Goal: Book appointment/travel/reservation

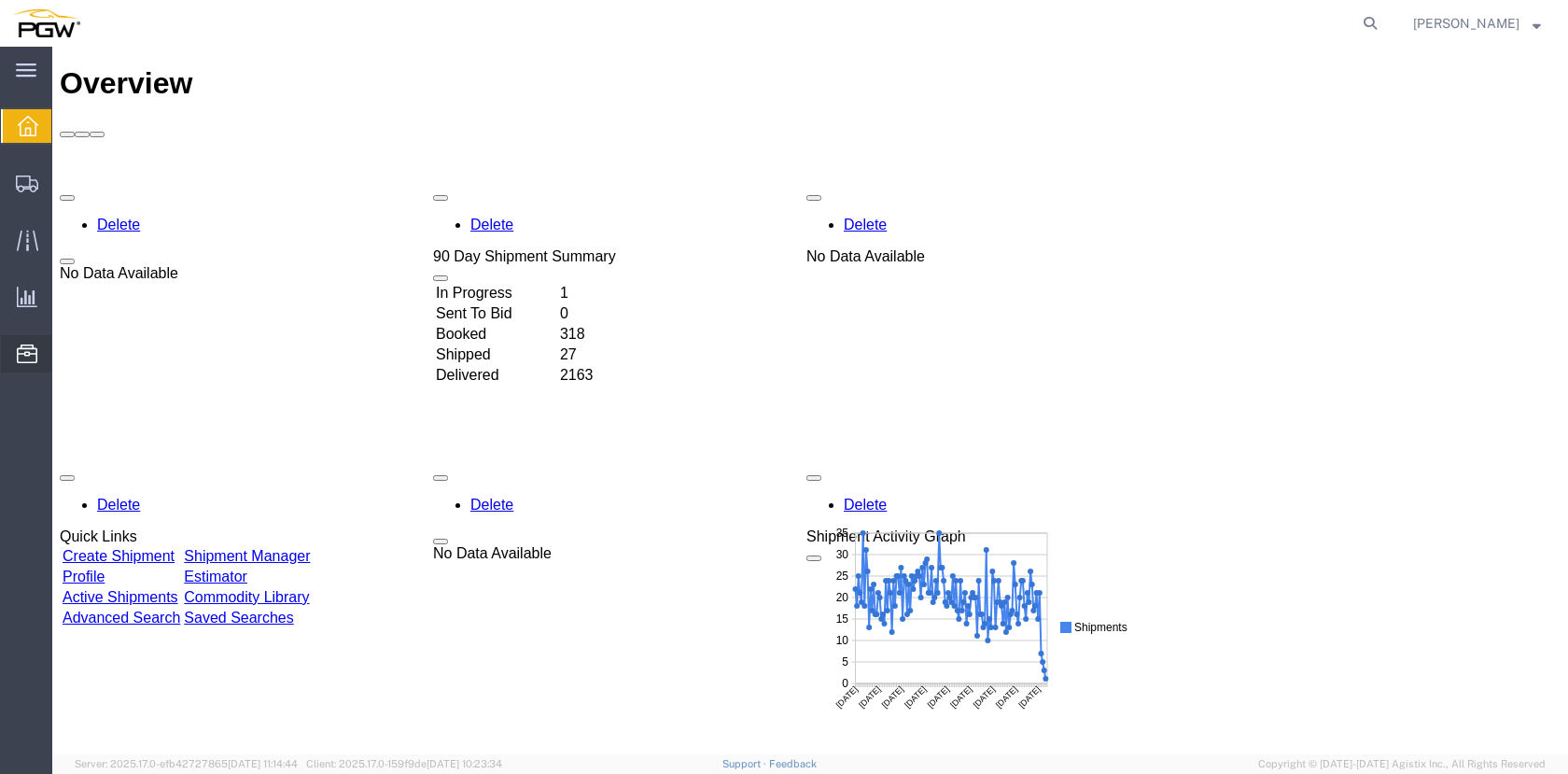
click at [0, 0] on span "Location Appointment" at bounding box center [0, 0] width 0 height 0
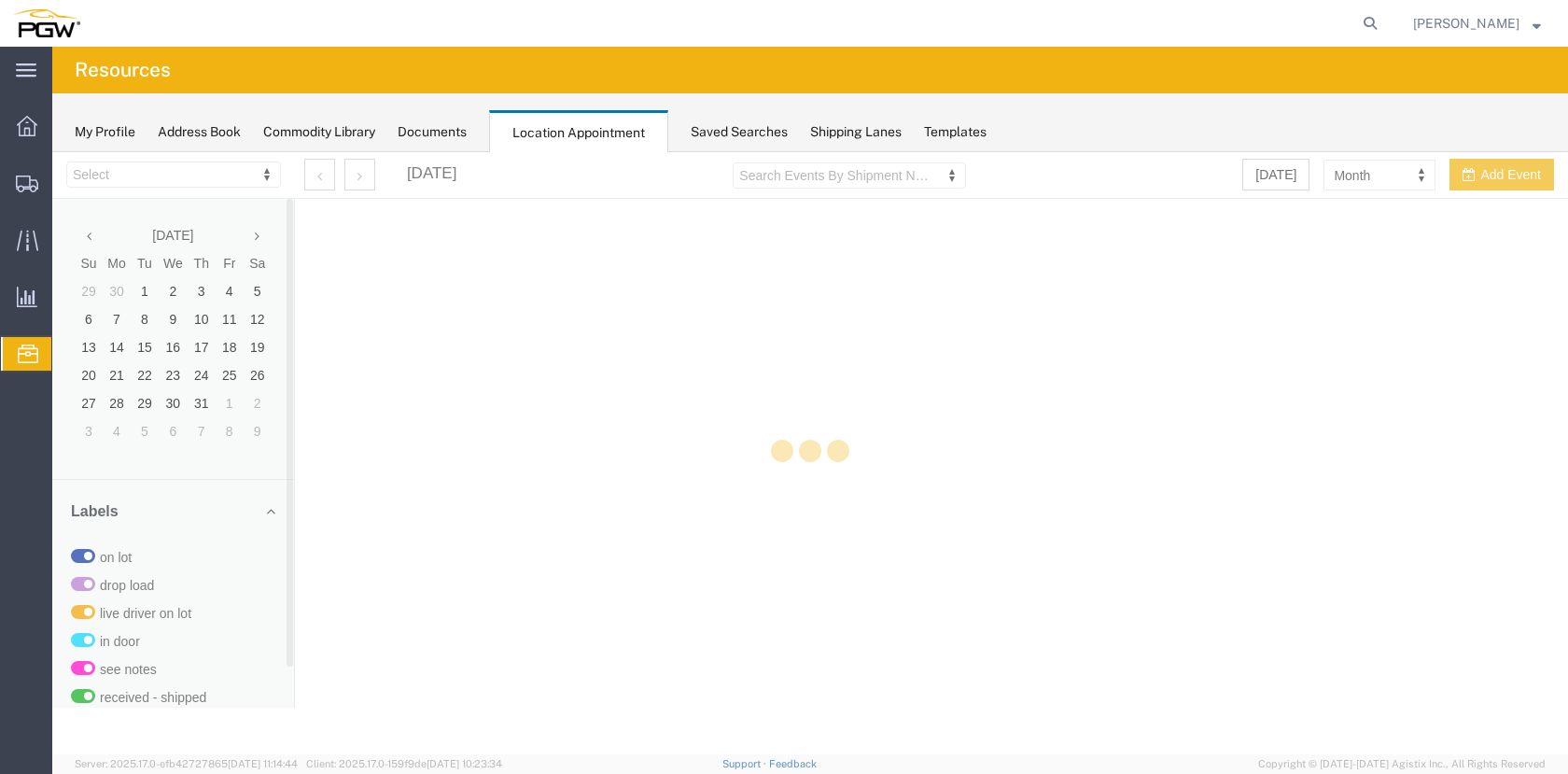
select select "28253"
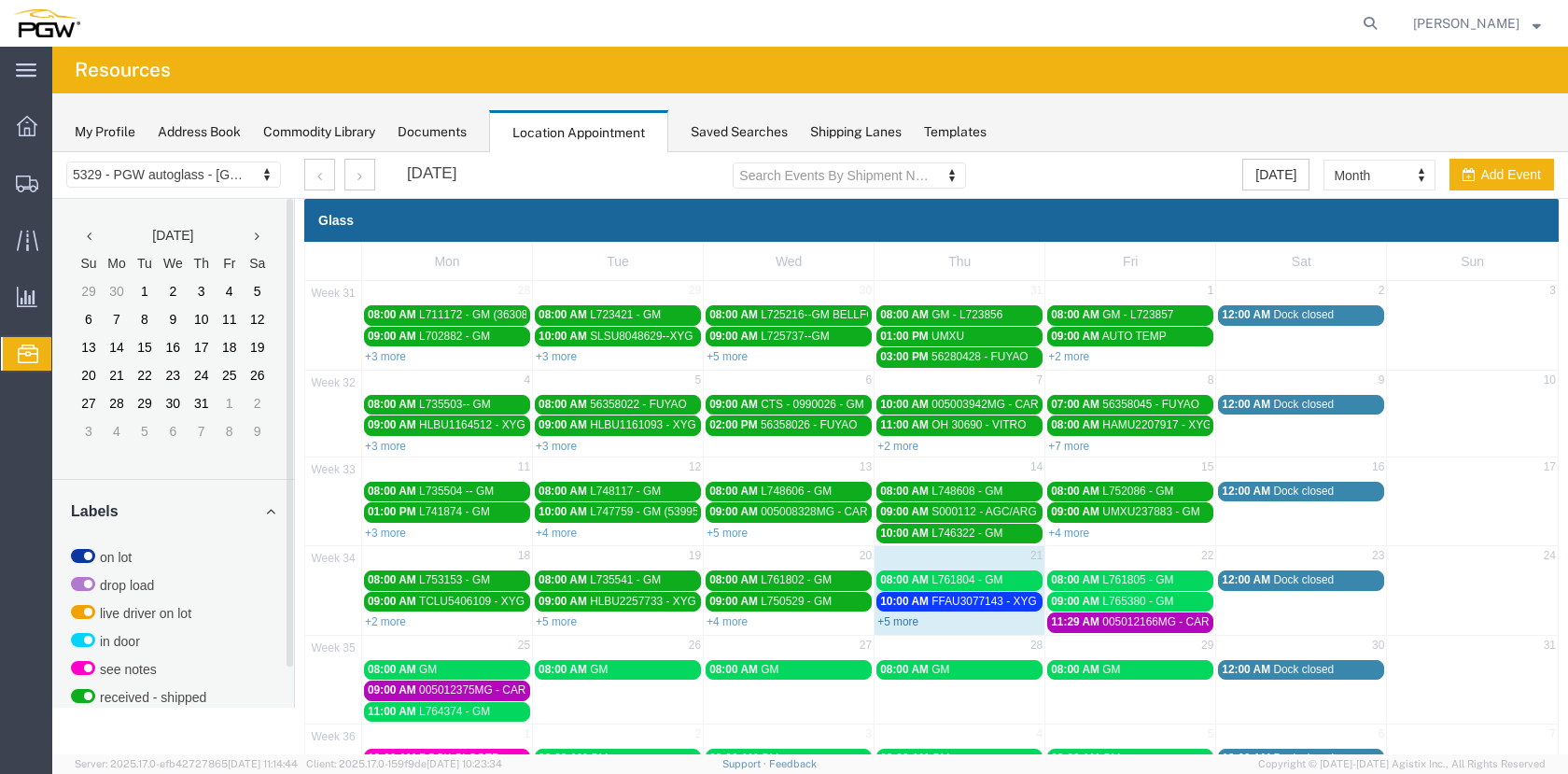
click at [906, 625] on link "+5 more" at bounding box center [898, 621] width 41 height 13
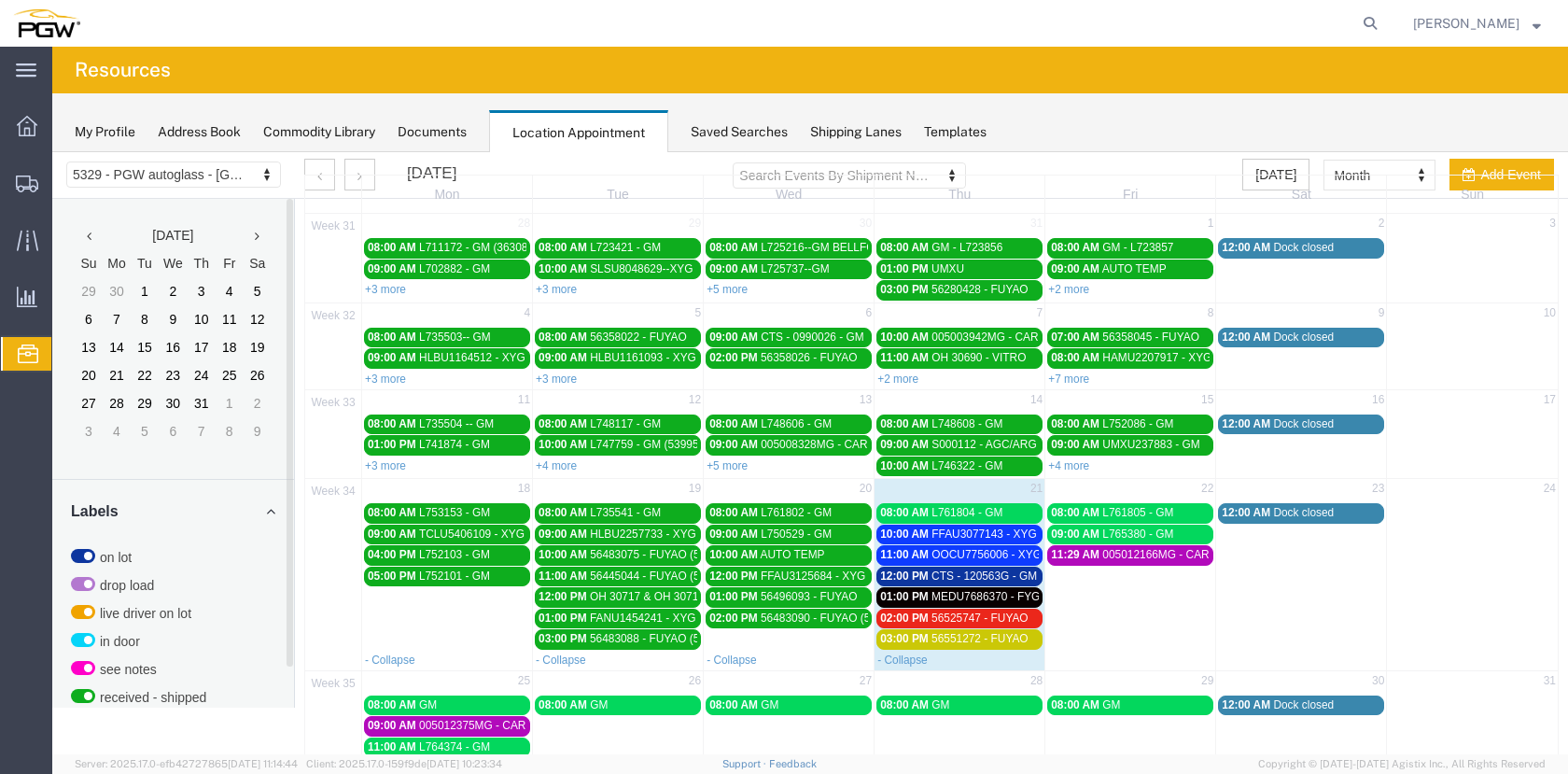
scroll to position [145, 0]
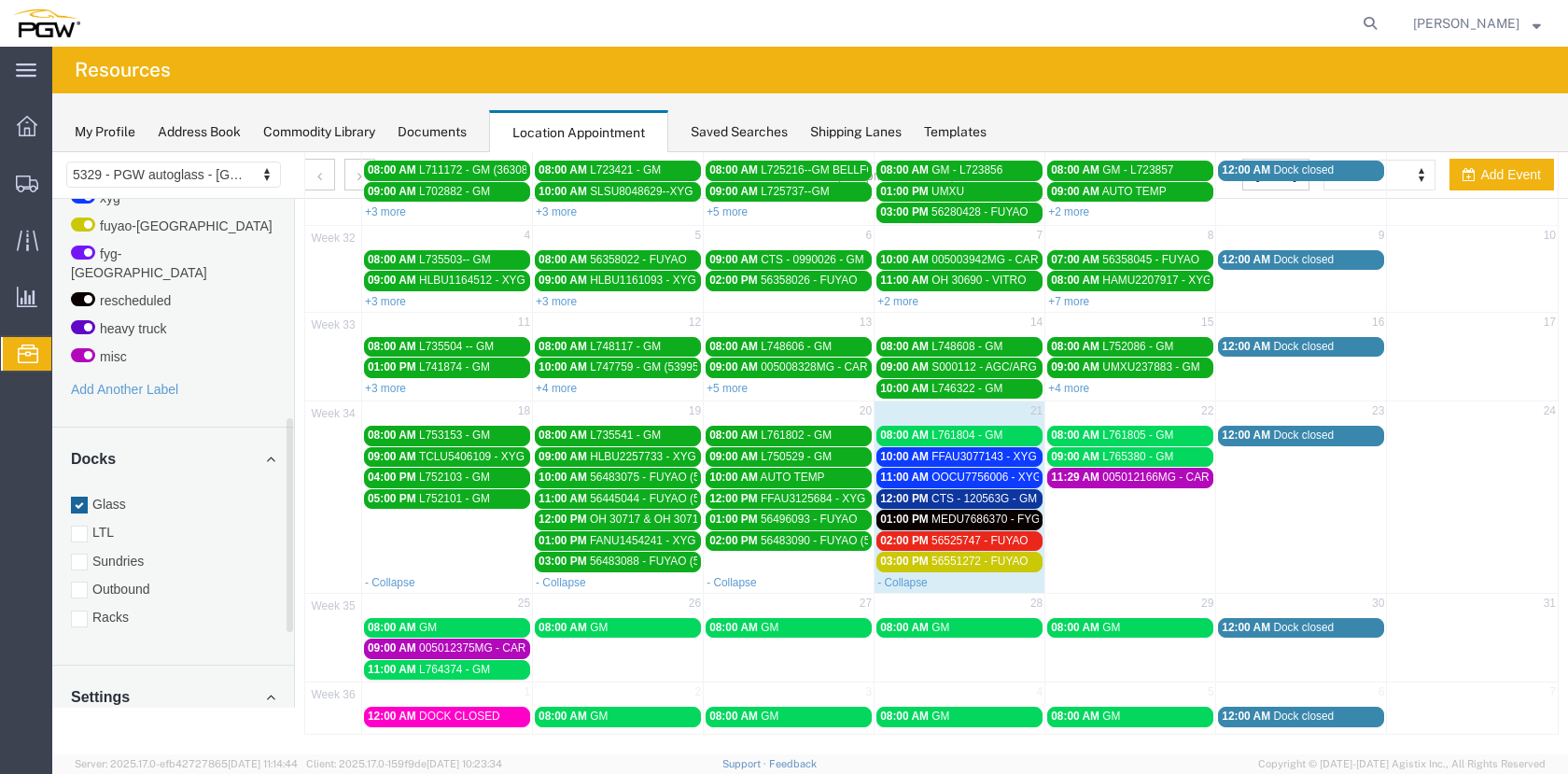
drag, startPoint x: 287, startPoint y: 395, endPoint x: 259, endPoint y: 648, distance: 254.5
click at [289, 632] on div at bounding box center [289, 525] width 7 height 213
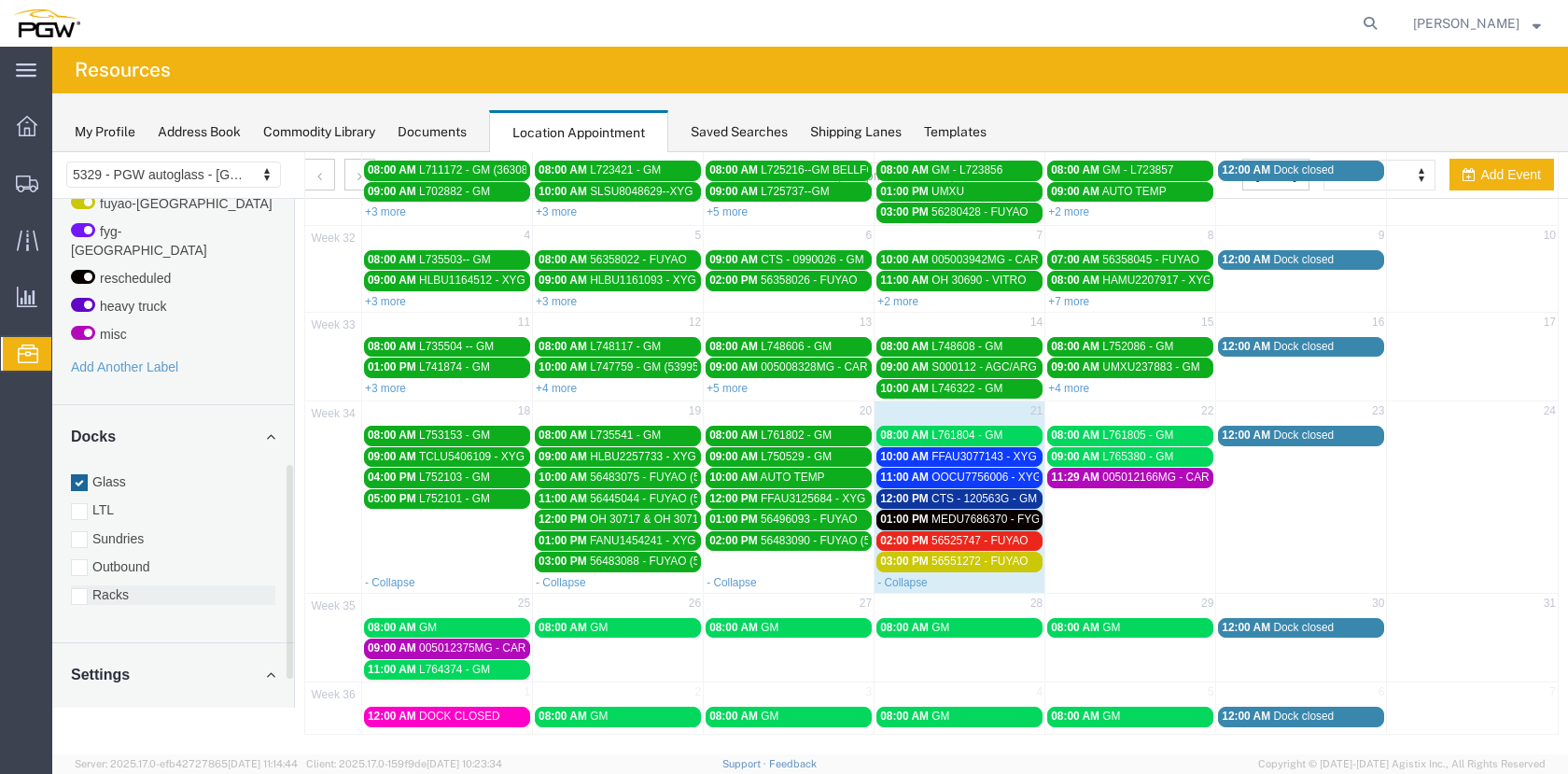
click at [81, 589] on div at bounding box center [80, 597] width 17 height 17
click at [52, 153] on input "Racks" at bounding box center [52, 153] width 0 height 0
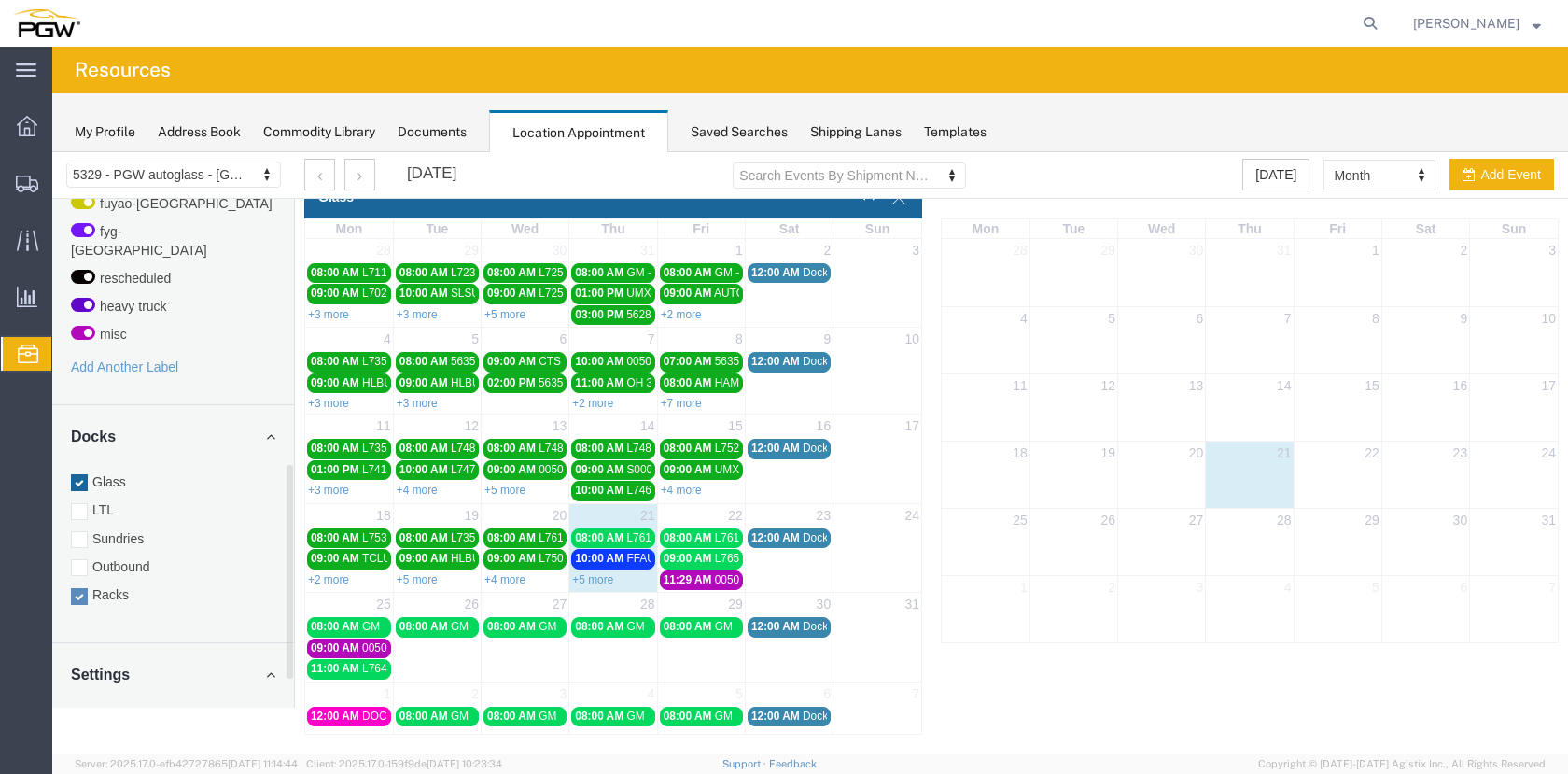
scroll to position [0, 0]
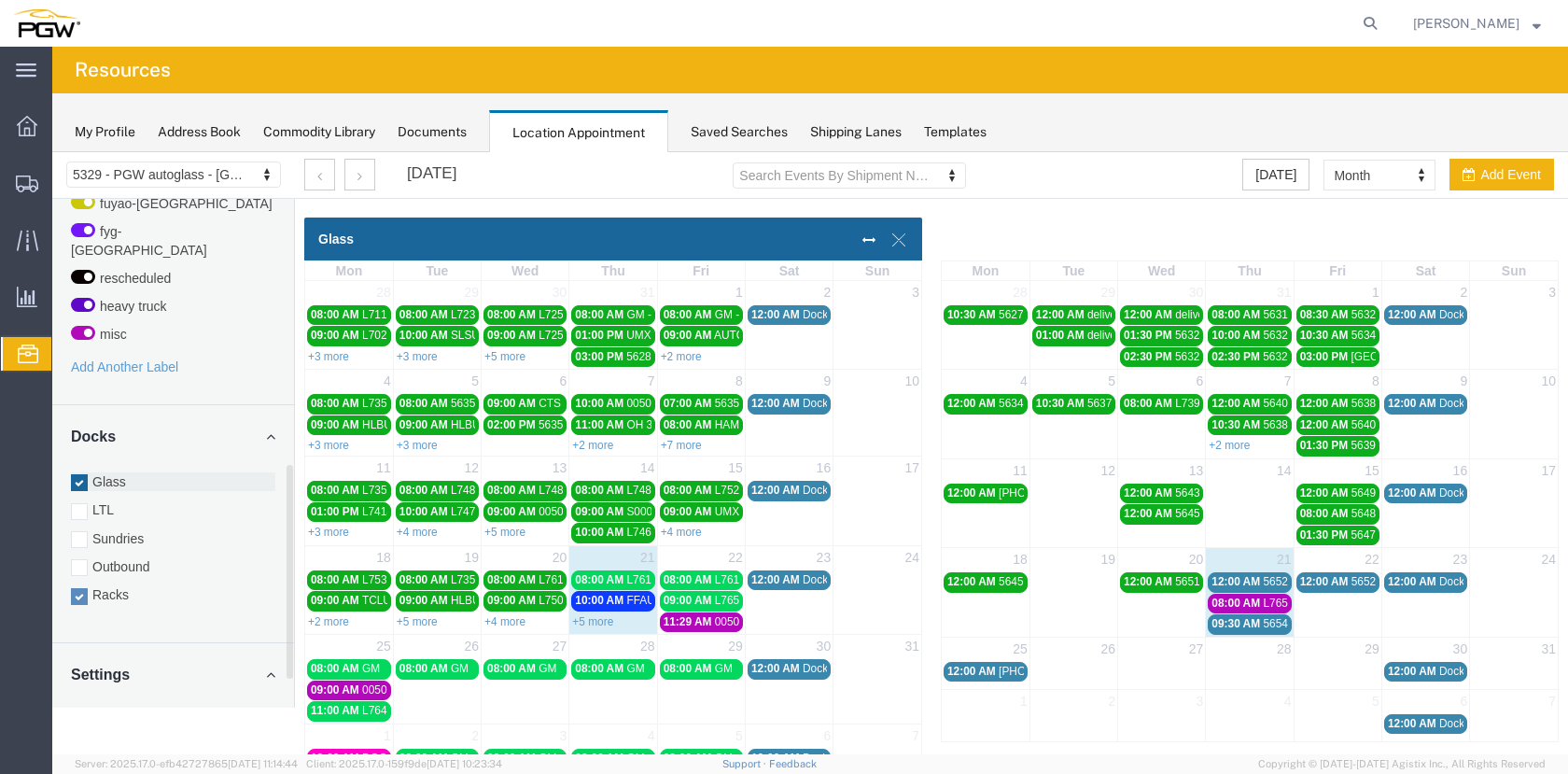
click at [78, 475] on div at bounding box center [80, 483] width 17 height 17
click at [52, 153] on input "Glass" at bounding box center [52, 153] width 0 height 0
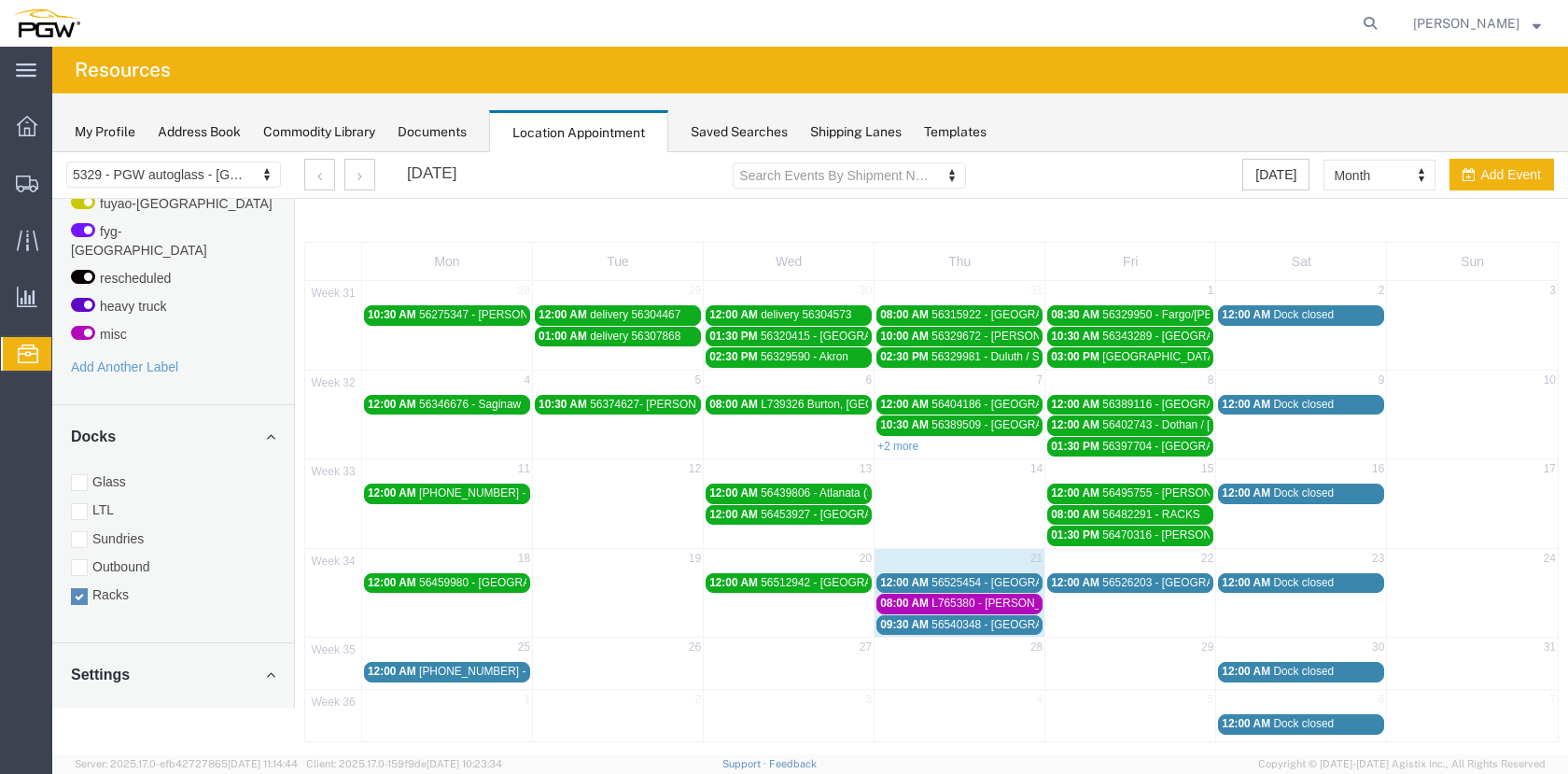
click at [992, 577] on span "56525454 - [GEOGRAPHIC_DATA]" at bounding box center [1019, 583] width 175 height 13
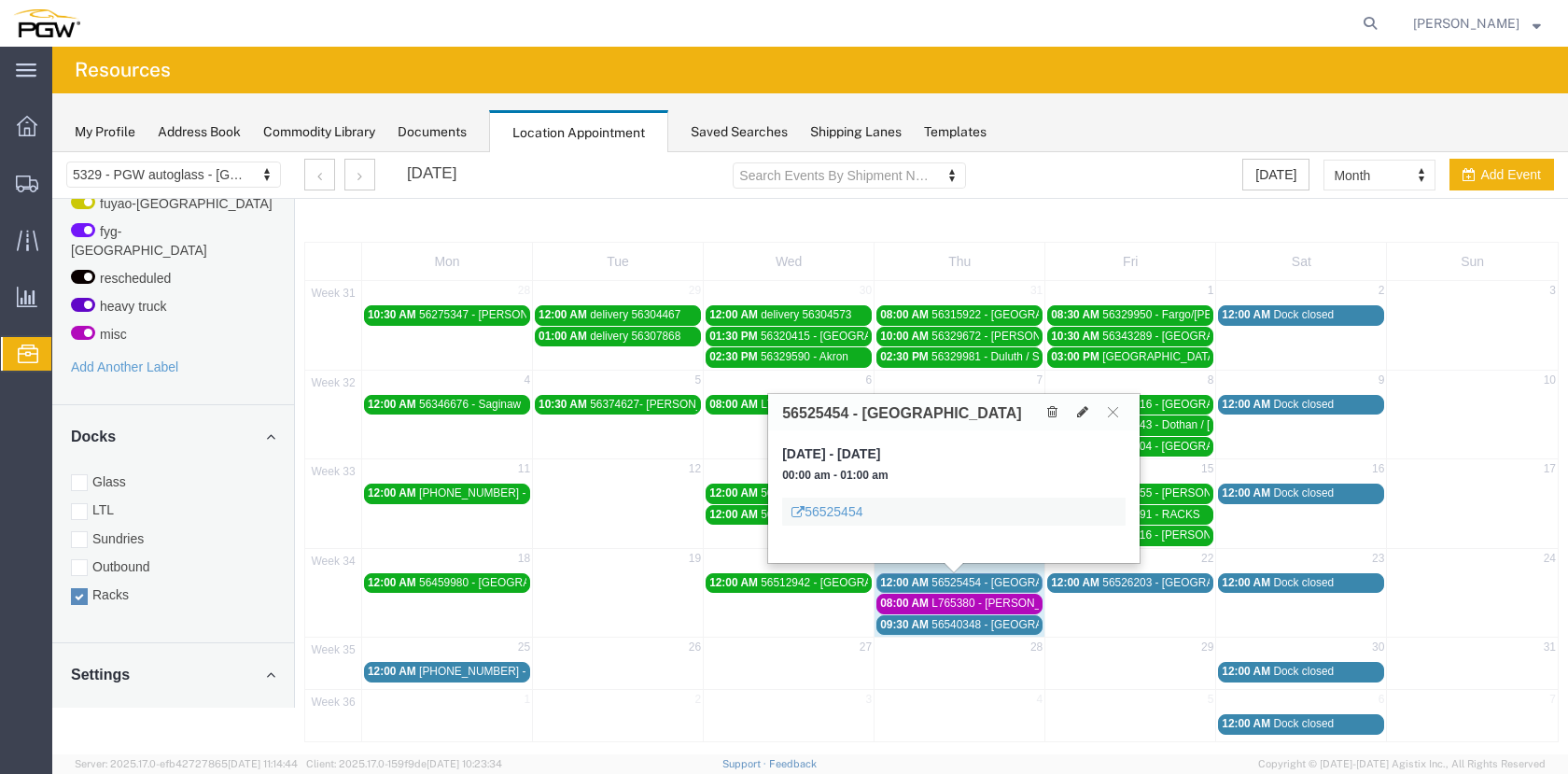
click at [995, 578] on span "56525454 - [GEOGRAPHIC_DATA]" at bounding box center [1019, 583] width 175 height 13
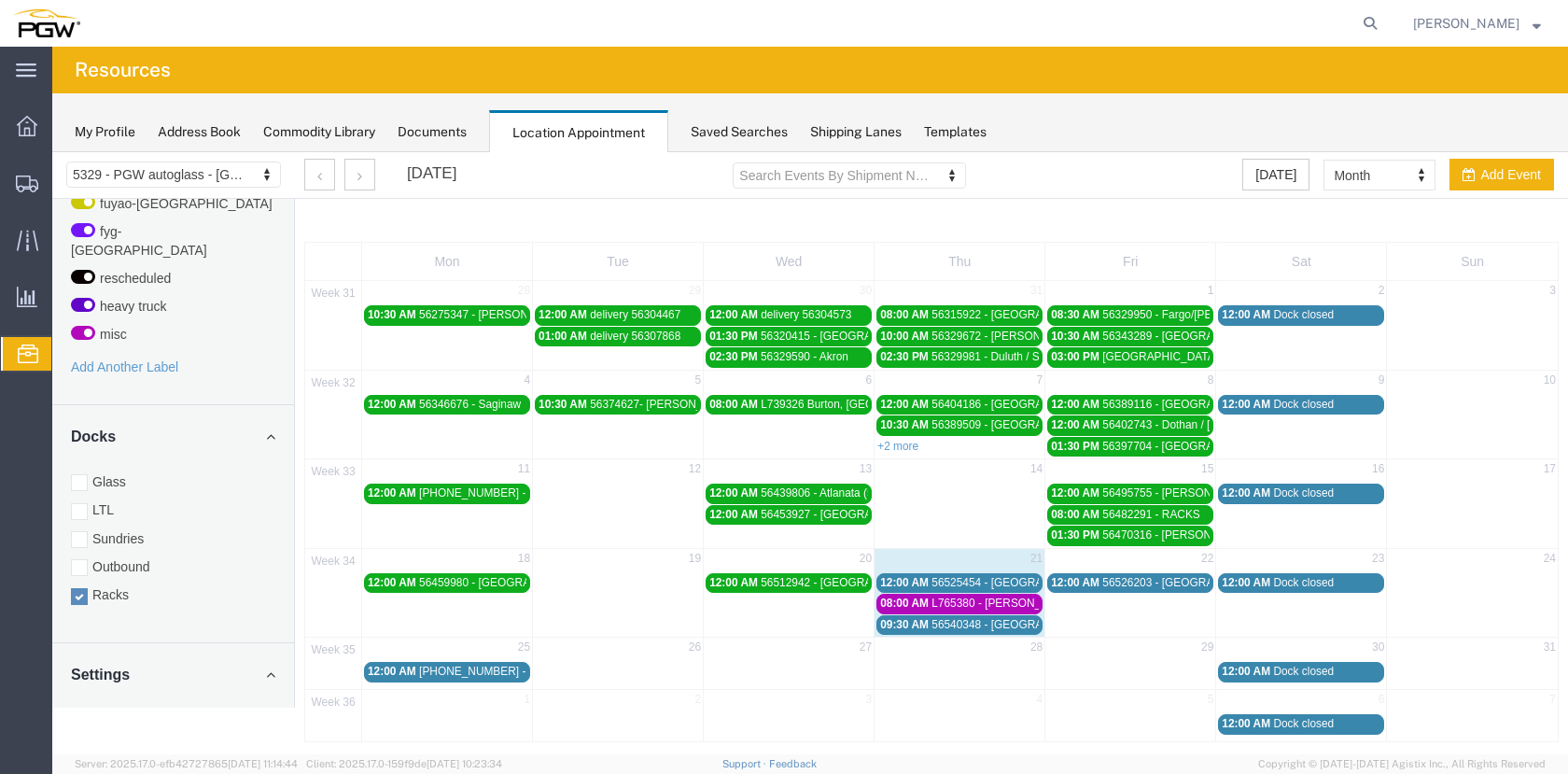
click at [938, 599] on span "L765380 - [PERSON_NAME], [GEOGRAPHIC_DATA]" at bounding box center [1065, 604] width 266 height 13
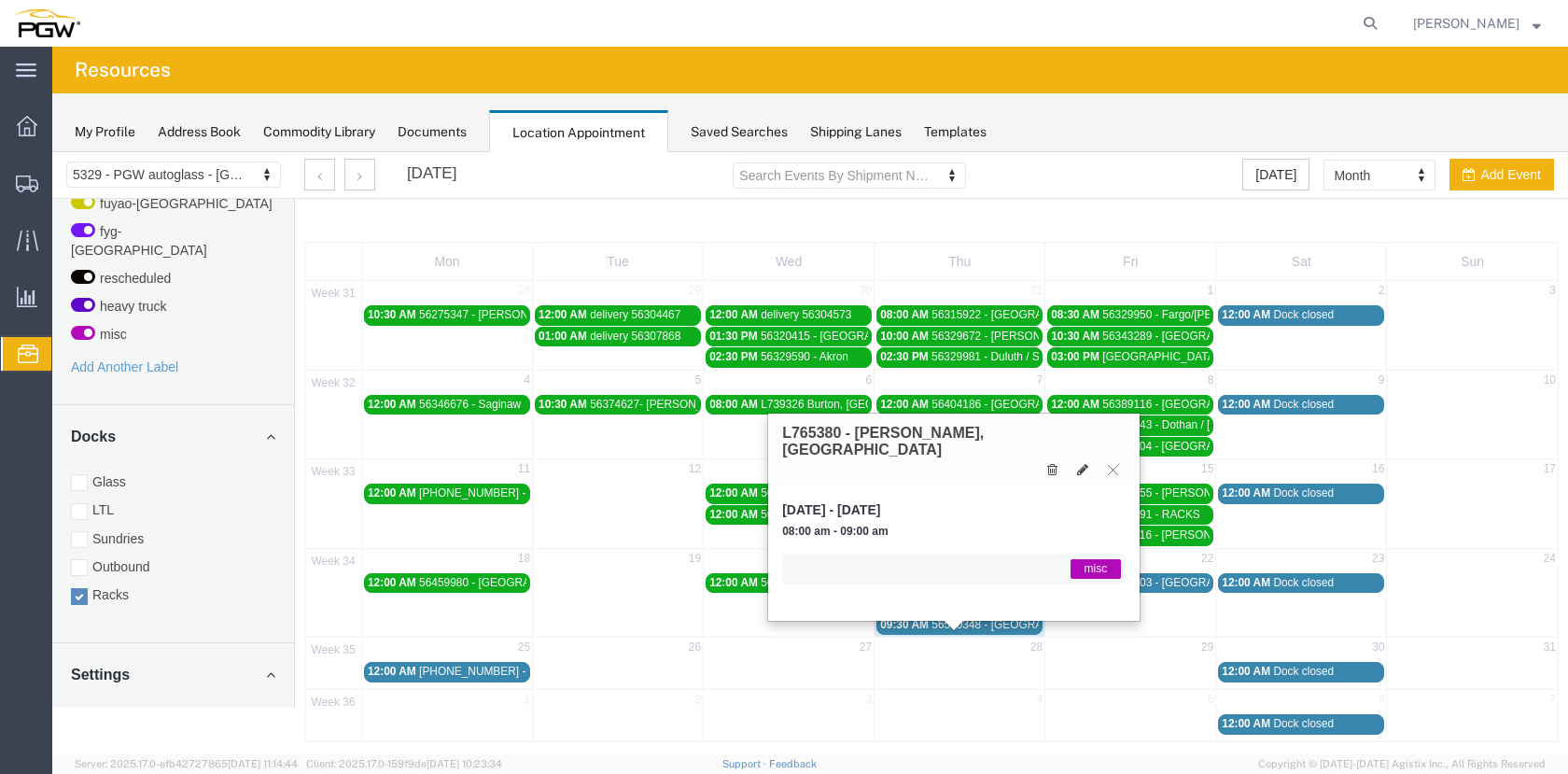
click at [949, 601] on span "L765380 - [PERSON_NAME], [GEOGRAPHIC_DATA]" at bounding box center [1065, 604] width 266 height 13
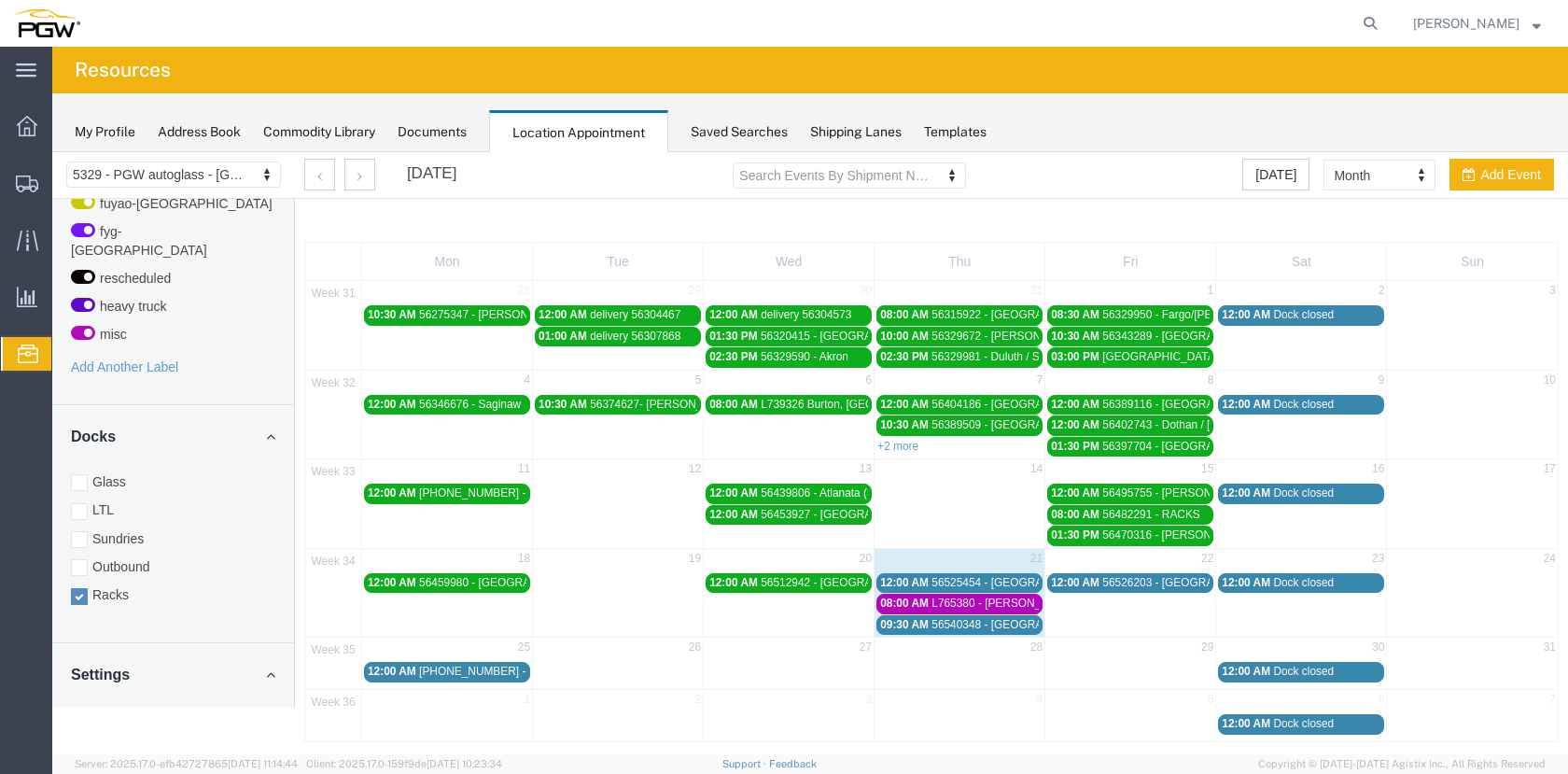
click at [990, 598] on span "L765380 - [PERSON_NAME], [GEOGRAPHIC_DATA]" at bounding box center [1065, 604] width 266 height 13
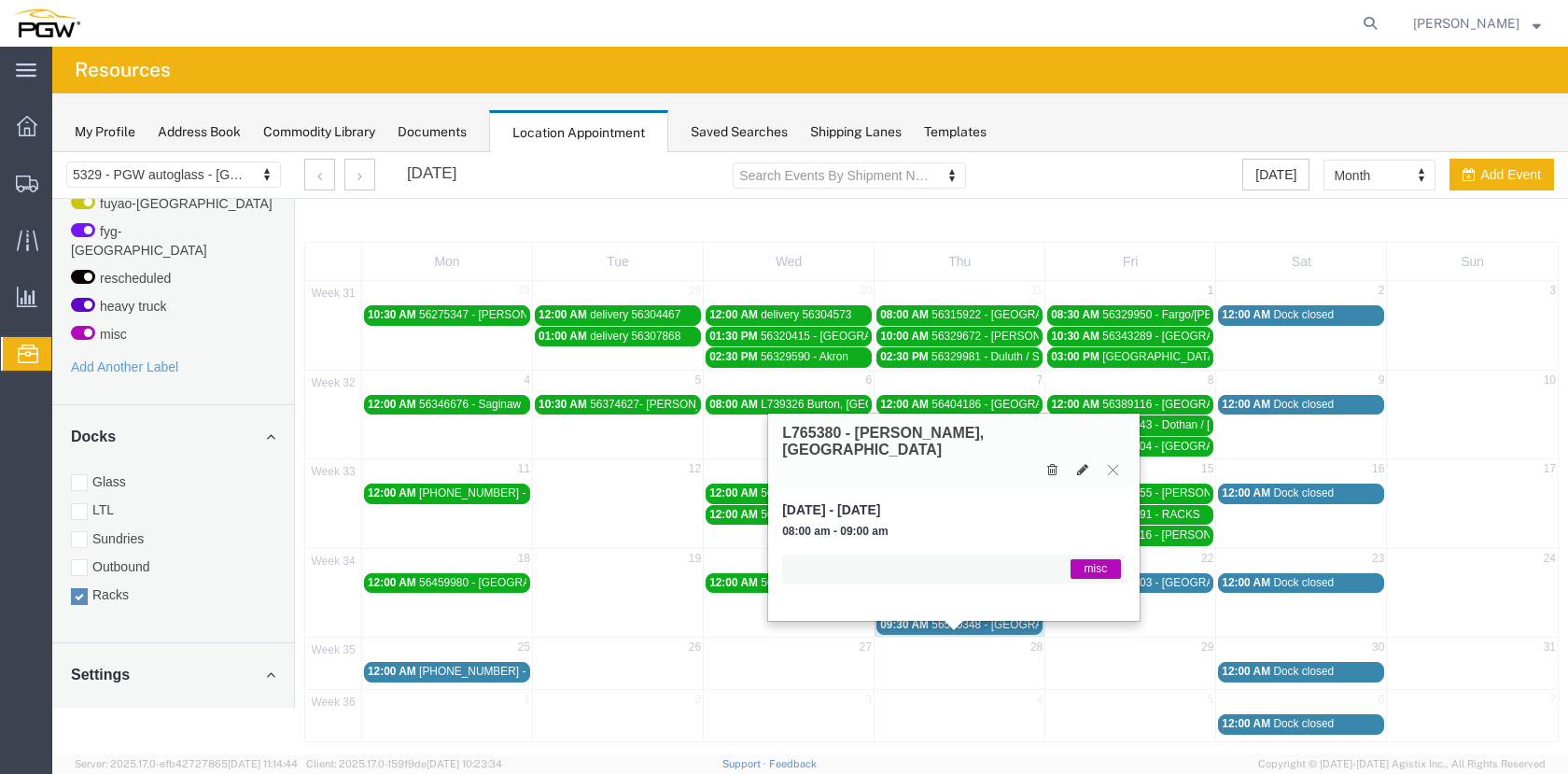
click at [977, 599] on span "L765380 - [PERSON_NAME], [GEOGRAPHIC_DATA]" at bounding box center [1065, 604] width 266 height 13
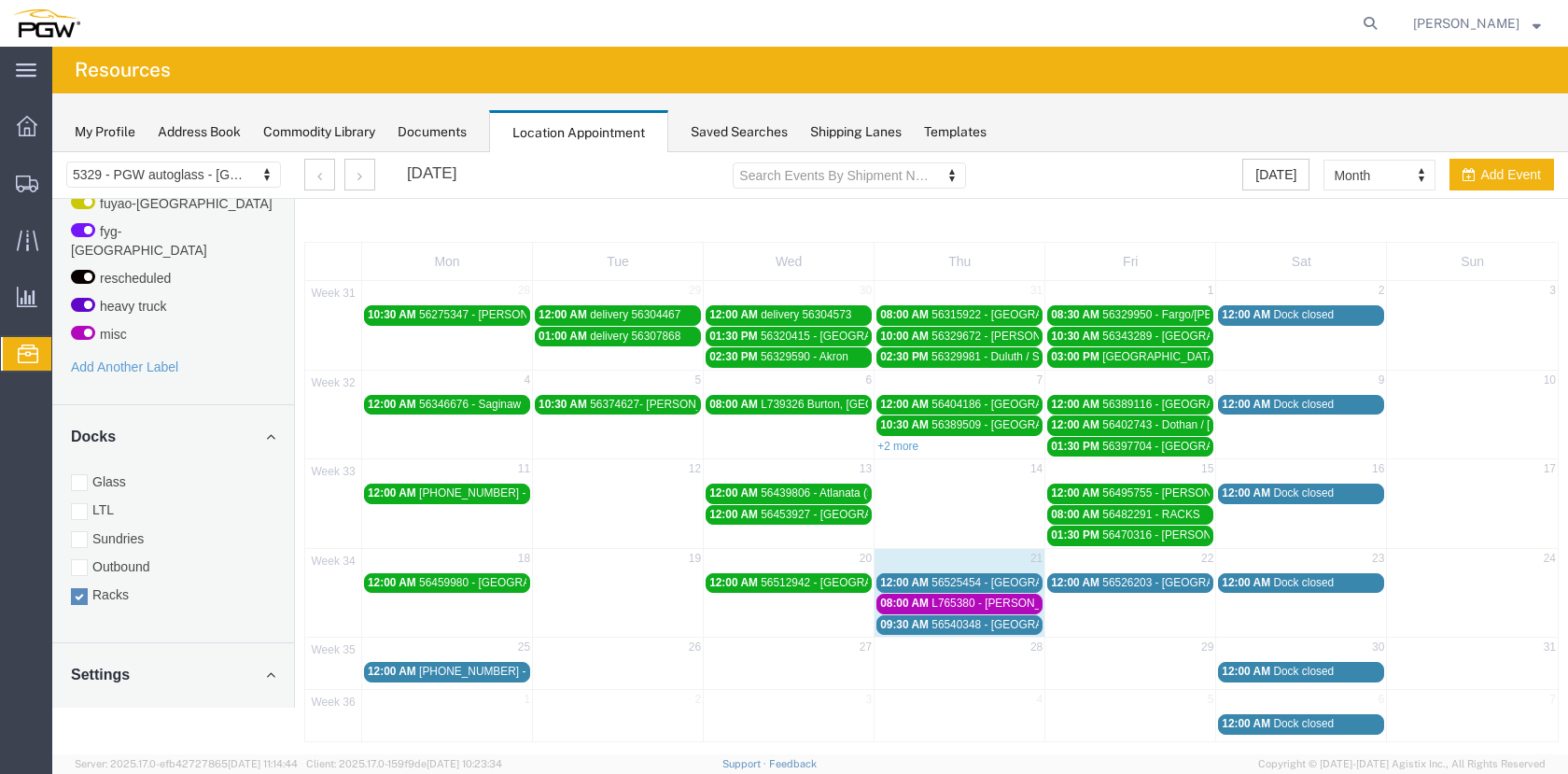
click at [992, 621] on div "Mon Tue Wed Thu Fri Sat Sun 31 28 29 30 31 1 2 3 10:30 AM 56275347 - [GEOGRAPHI…" at bounding box center [931, 491] width 1255 height 501
click at [1001, 622] on span "56540348 - [GEOGRAPHIC_DATA]" at bounding box center [1019, 624] width 175 height 13
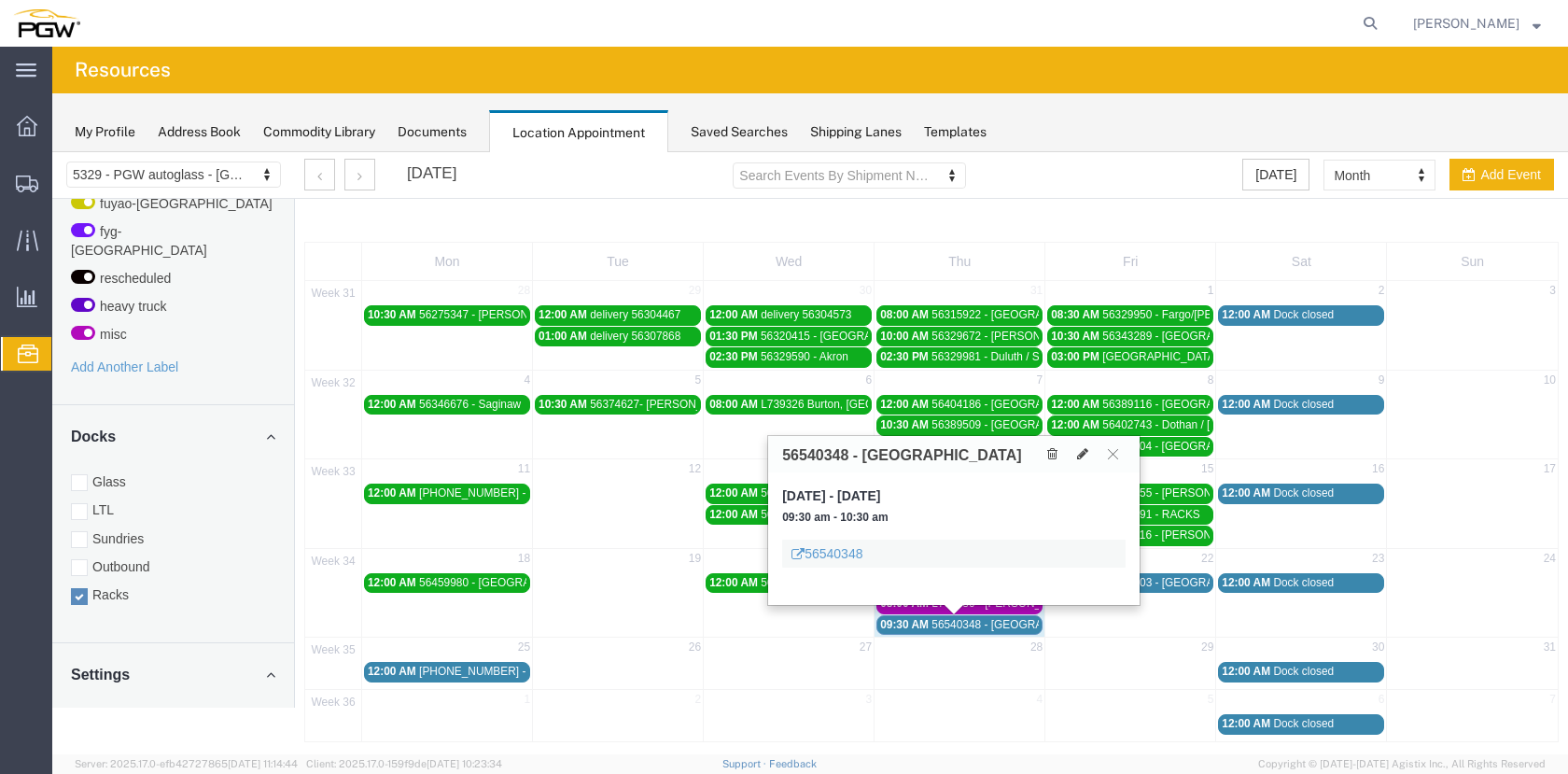
click at [1002, 616] on link "09:30 AM 56540348 - [GEOGRAPHIC_DATA]" at bounding box center [960, 624] width 167 height 20
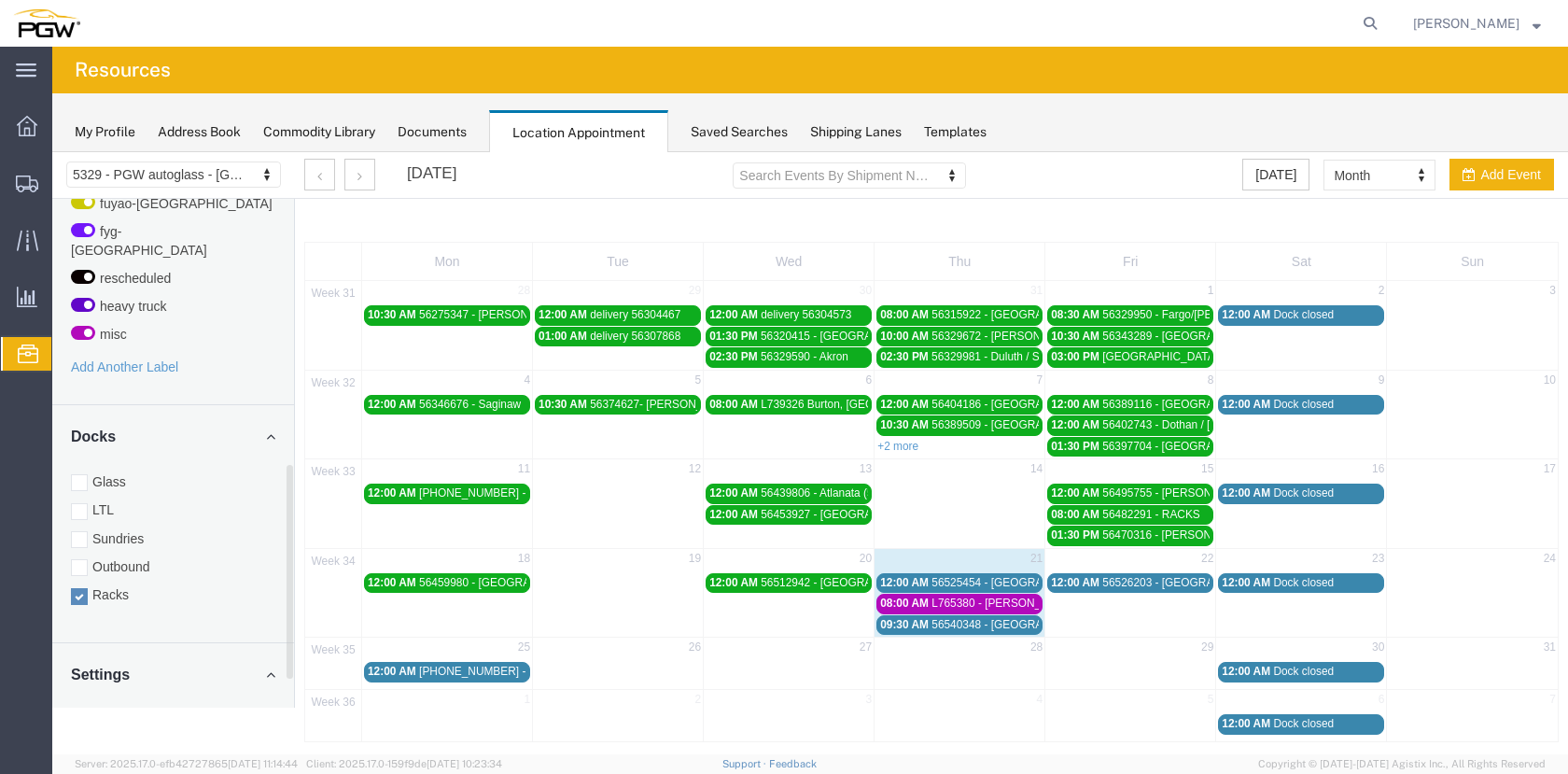
drag, startPoint x: 82, startPoint y: 468, endPoint x: 70, endPoint y: 561, distance: 93.8
click at [82, 475] on div at bounding box center [80, 483] width 17 height 17
click at [52, 153] on input "Glass" at bounding box center [52, 153] width 0 height 0
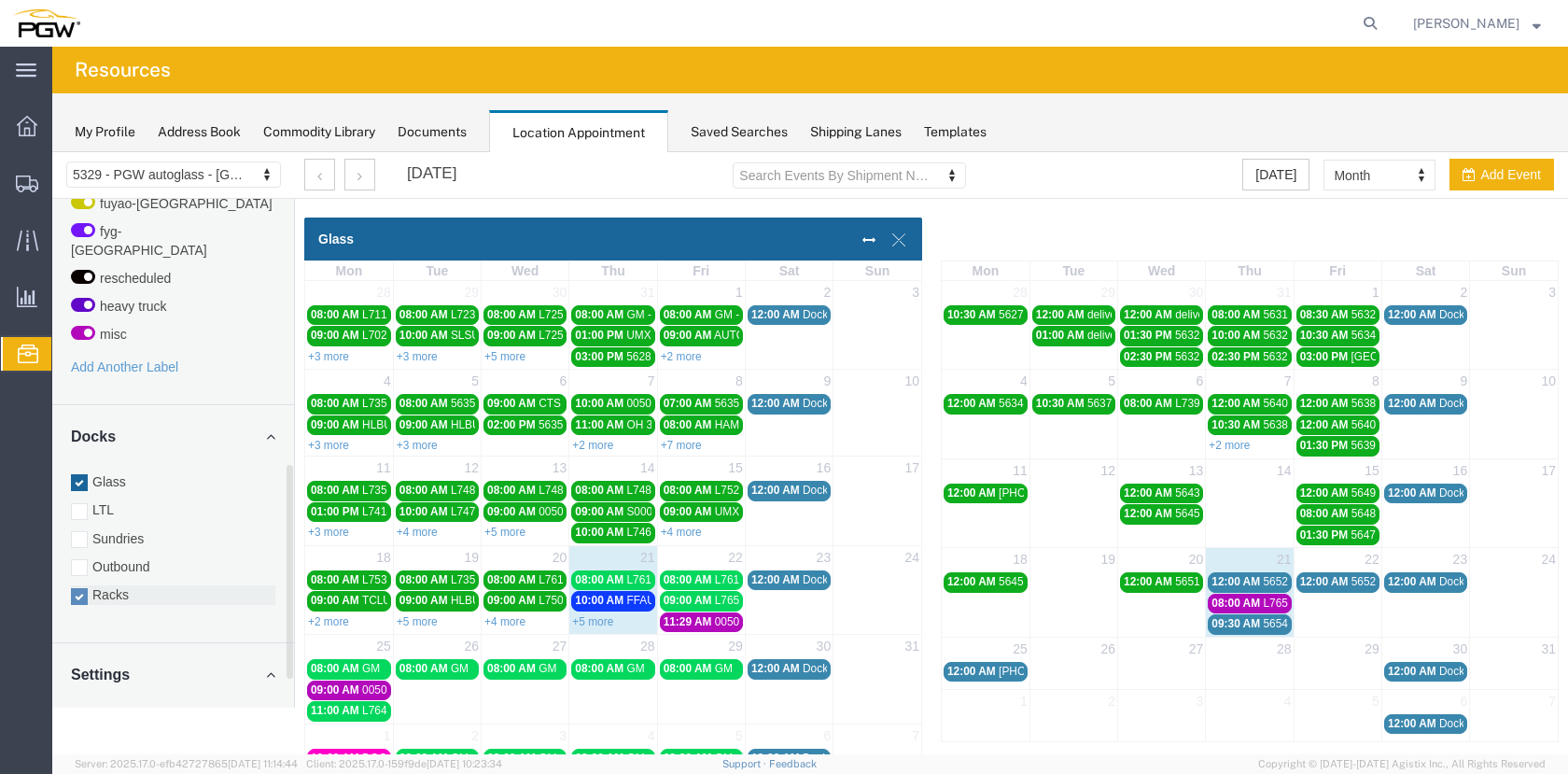
click at [80, 589] on div at bounding box center [80, 597] width 17 height 17
click at [52, 153] on input "Racks" at bounding box center [52, 153] width 0 height 0
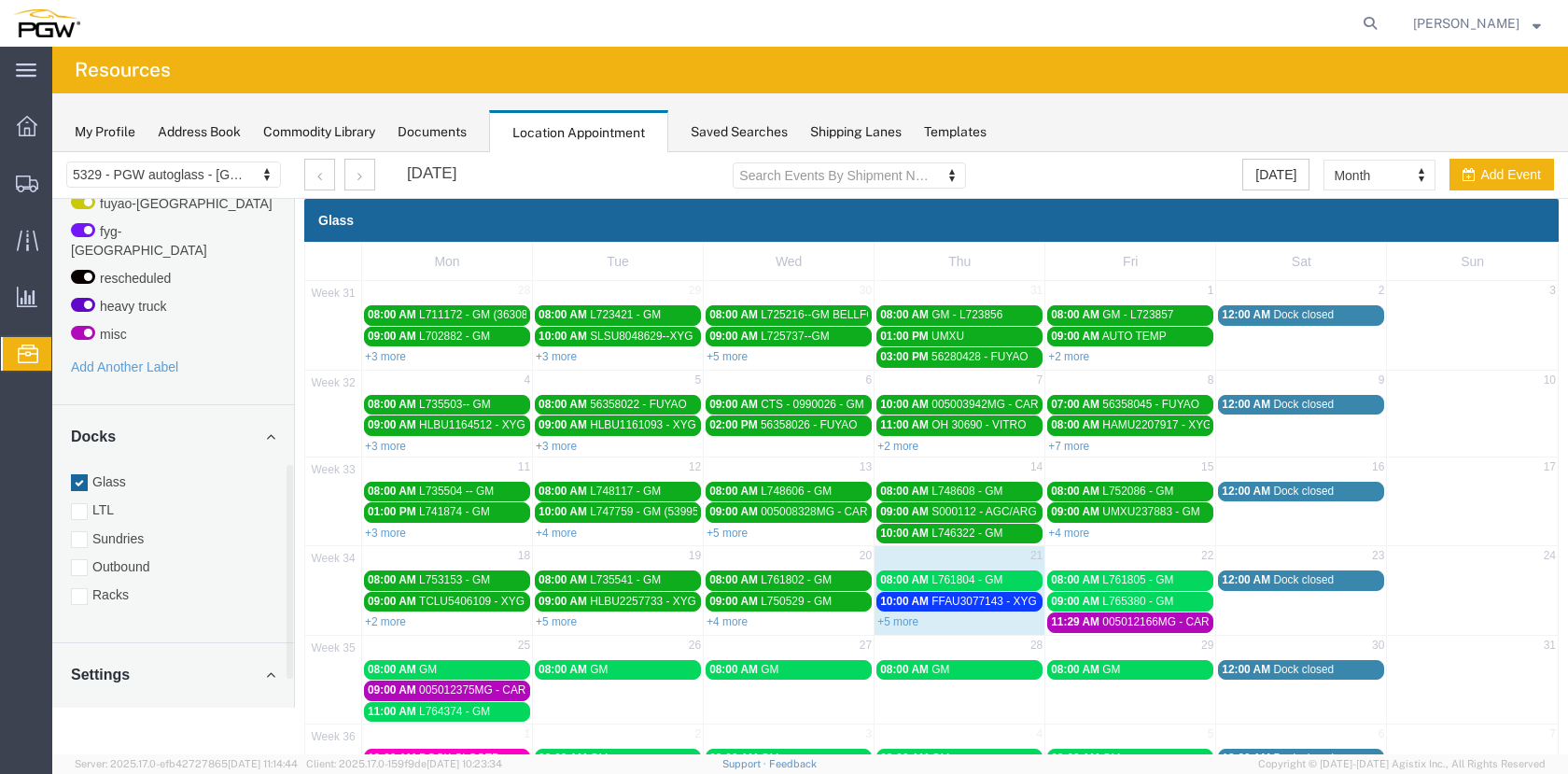
drag, startPoint x: 902, startPoint y: 623, endPoint x: 913, endPoint y: 623, distance: 11.0
click at [903, 623] on link "+5 more" at bounding box center [898, 621] width 41 height 13
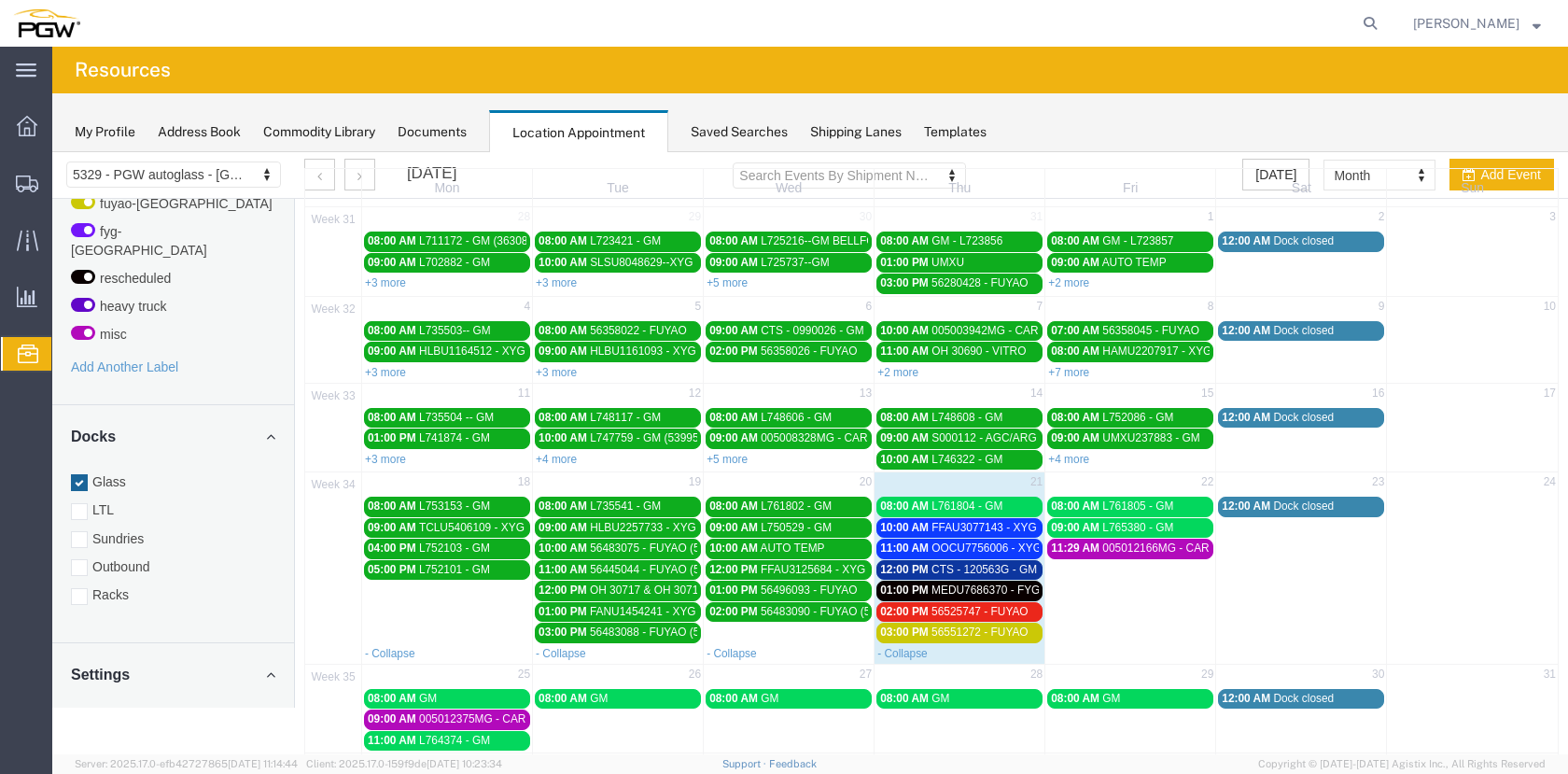
scroll to position [145, 0]
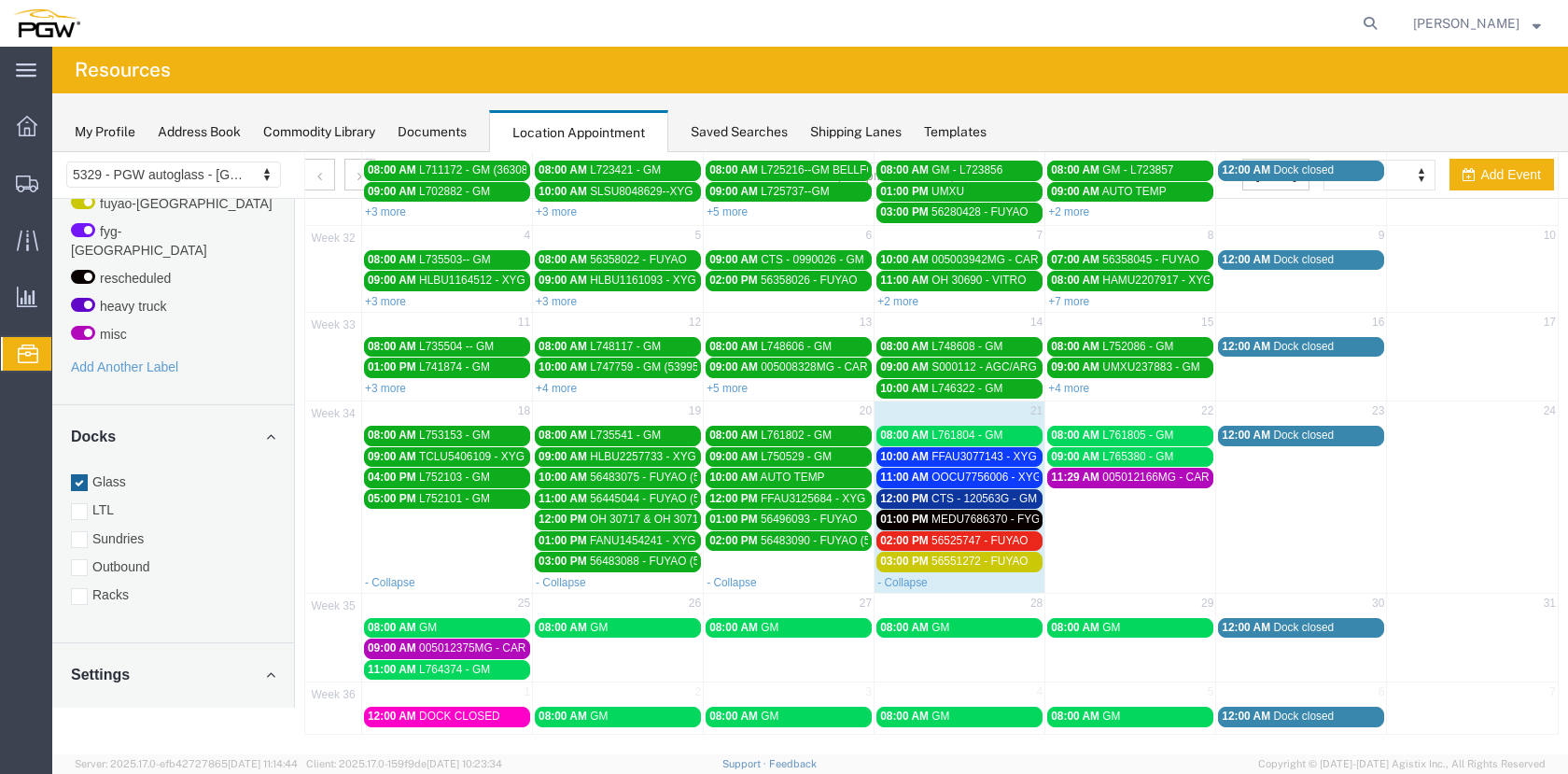
click at [1004, 431] on div "08:00 AM L761804 - GM" at bounding box center [960, 435] width 159 height 14
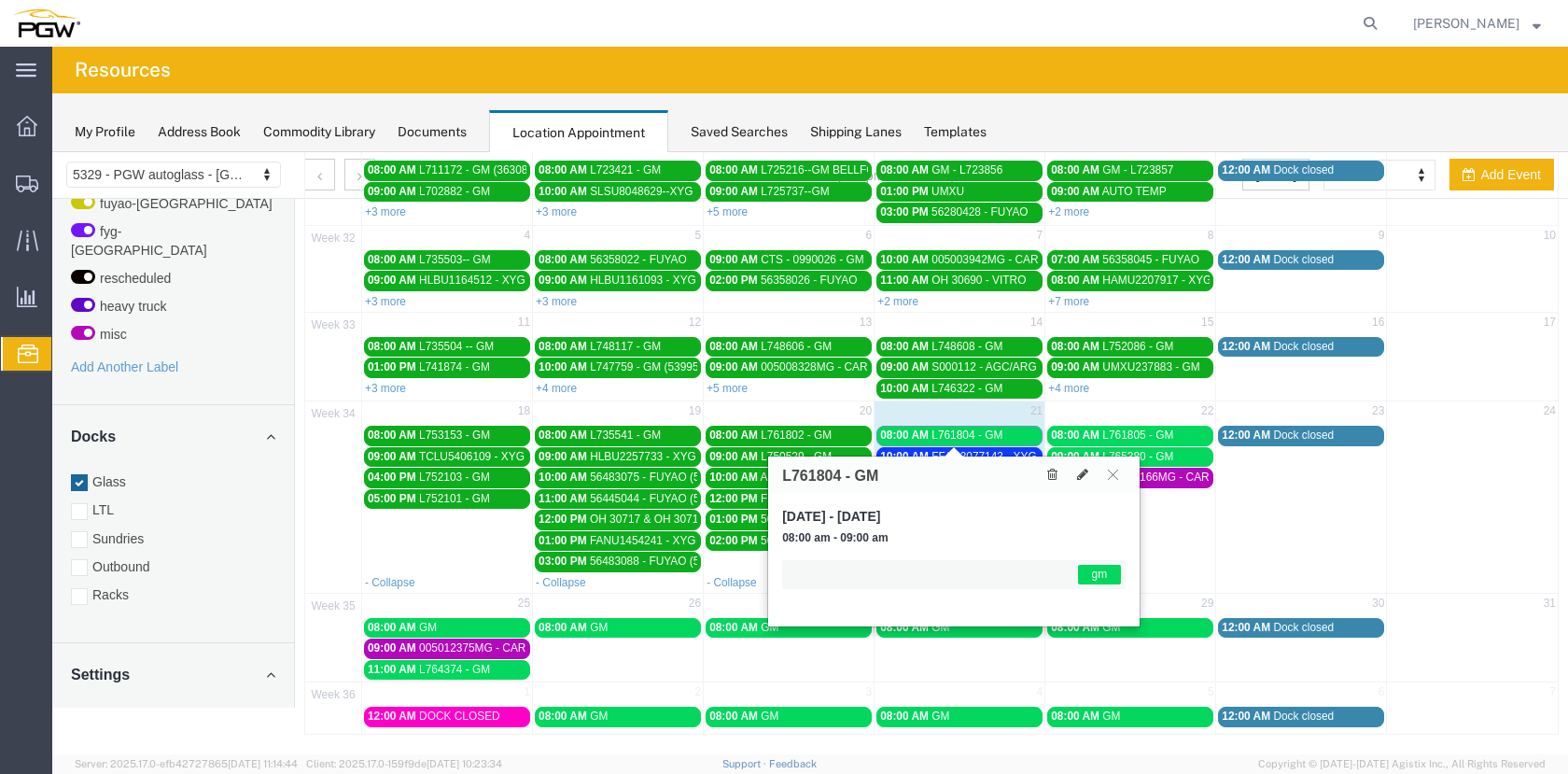
click at [1010, 432] on div "08:00 AM L761804 - GM" at bounding box center [960, 435] width 159 height 14
